Goal: Task Accomplishment & Management: Manage account settings

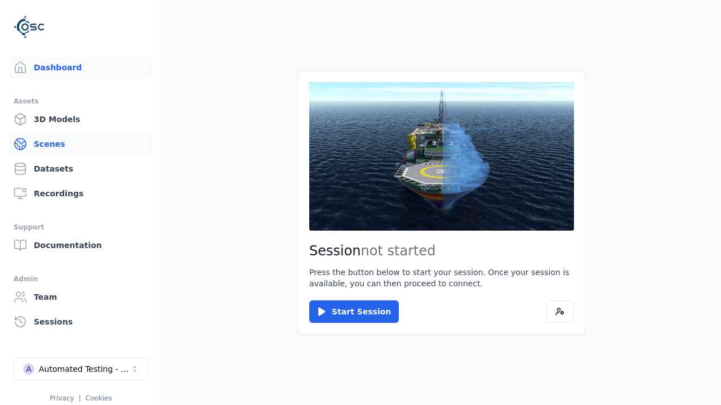
click at [81, 144] on link "Scenes" at bounding box center [81, 144] width 144 height 23
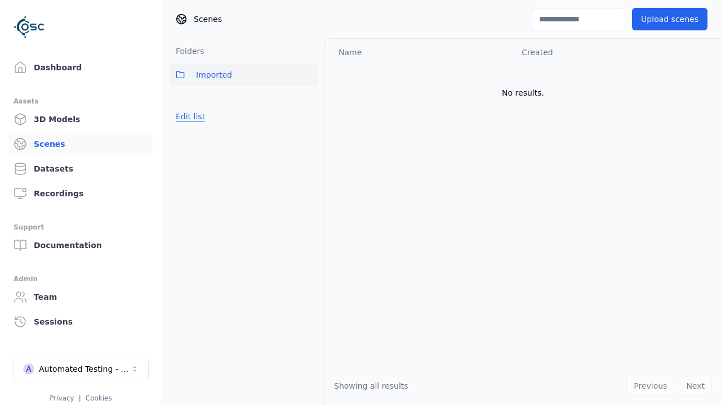
click at [188, 117] on button "Edit list" at bounding box center [190, 116] width 43 height 20
click at [198, 117] on link "Create folder" at bounding box center [202, 116] width 52 height 11
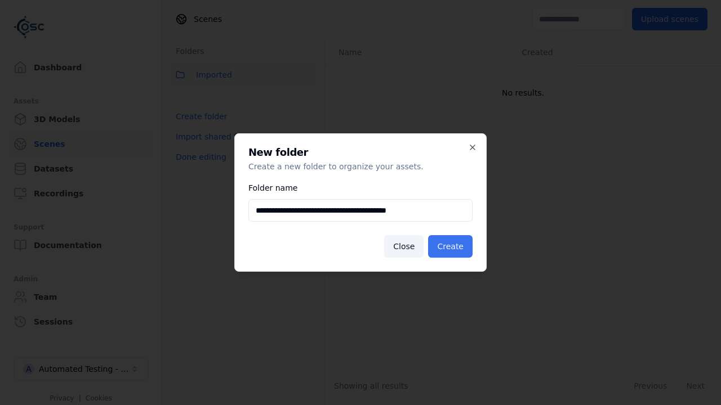
click at [452, 247] on button "Create" at bounding box center [450, 246] width 44 height 23
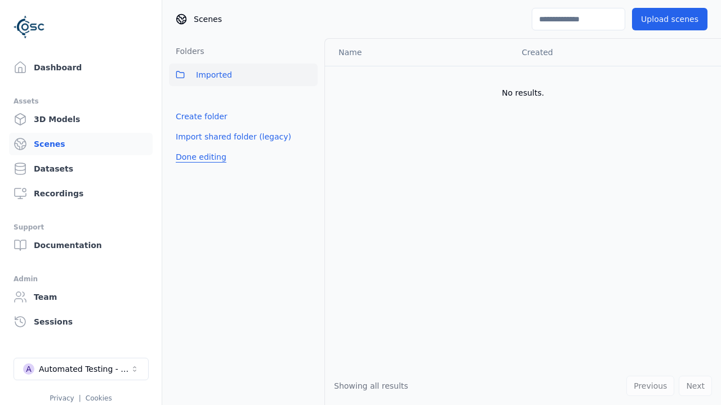
click at [198, 167] on button "Done editing" at bounding box center [201, 157] width 64 height 20
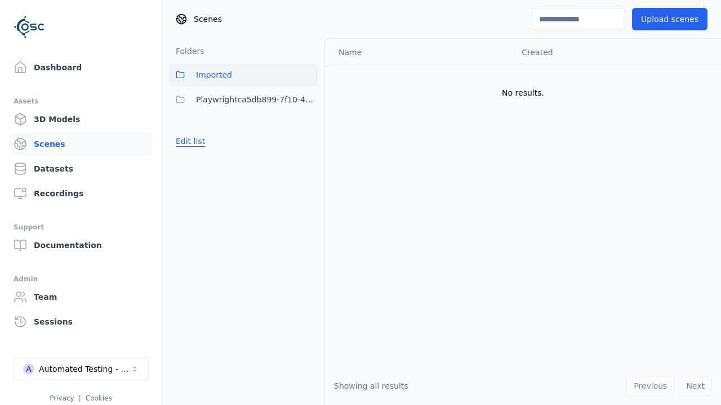
click at [188, 141] on button "Edit list" at bounding box center [190, 141] width 43 height 20
click at [309, 100] on html "Support Dashboard Assets 3D Models Scenes Datasets Recordings Support Documenta…" at bounding box center [360, 202] width 721 height 405
click at [309, 159] on div "Rename" at bounding box center [312, 159] width 75 height 18
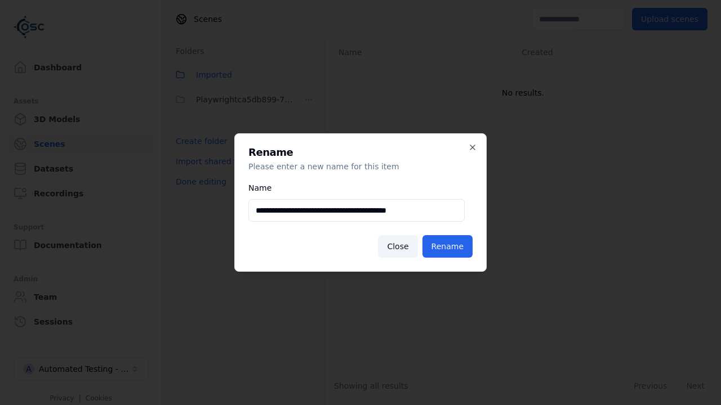
click at [356, 211] on input "**********" at bounding box center [356, 210] width 216 height 23
type input "**********"
click at [449, 247] on button "Rename" at bounding box center [447, 246] width 50 height 23
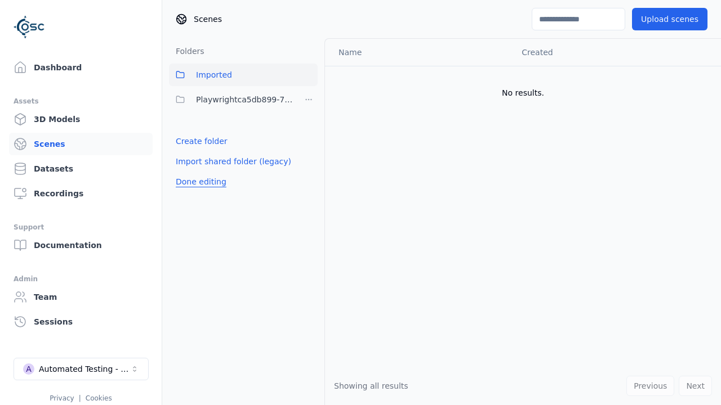
click at [198, 182] on button "Done editing" at bounding box center [201, 182] width 64 height 20
click at [188, 141] on button "Edit list" at bounding box center [190, 141] width 43 height 20
click at [309, 100] on html "Support Dashboard Assets 3D Models Scenes Datasets Recordings Support Documenta…" at bounding box center [360, 202] width 721 height 405
click at [309, 177] on div "Delete" at bounding box center [312, 177] width 75 height 18
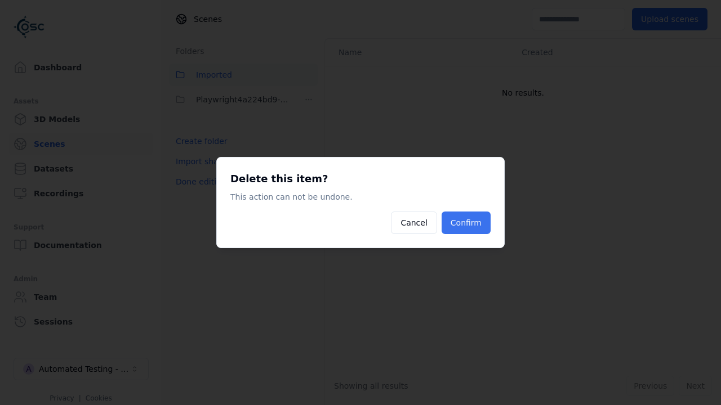
click at [467, 223] on button "Confirm" at bounding box center [465, 223] width 49 height 23
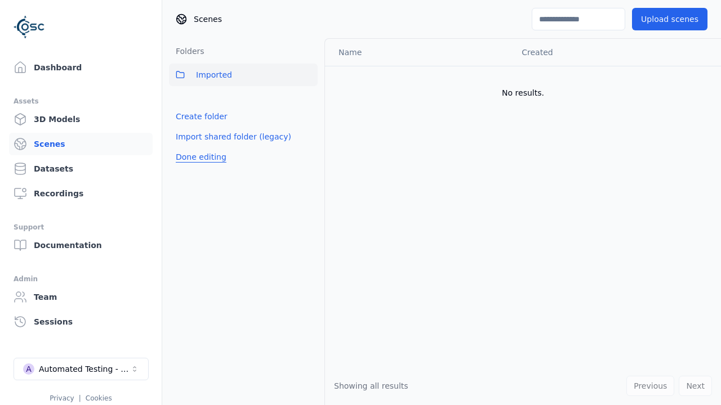
click at [198, 157] on button "Done editing" at bounding box center [201, 157] width 64 height 20
